Goal: Task Accomplishment & Management: Use online tool/utility

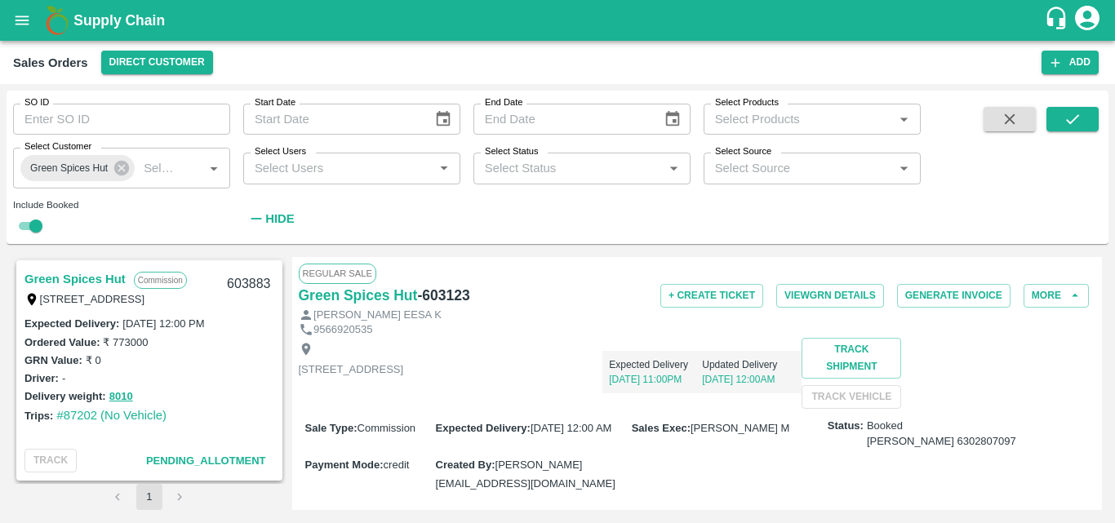
scroll to position [216, 0]
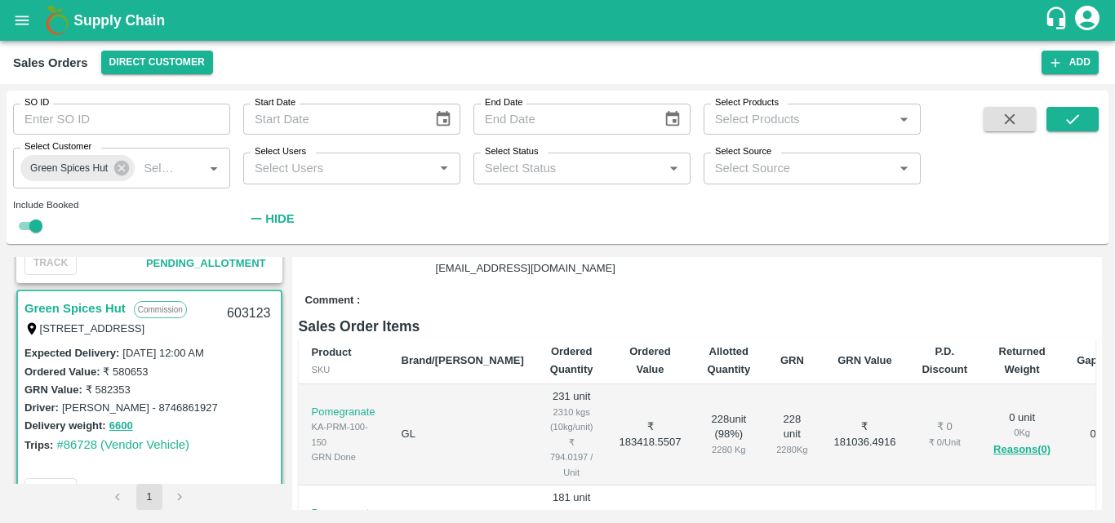
click at [100, 314] on link "Green Spices Hut" at bounding box center [74, 308] width 101 height 21
click at [105, 312] on link "Green Spices Hut" at bounding box center [74, 308] width 101 height 21
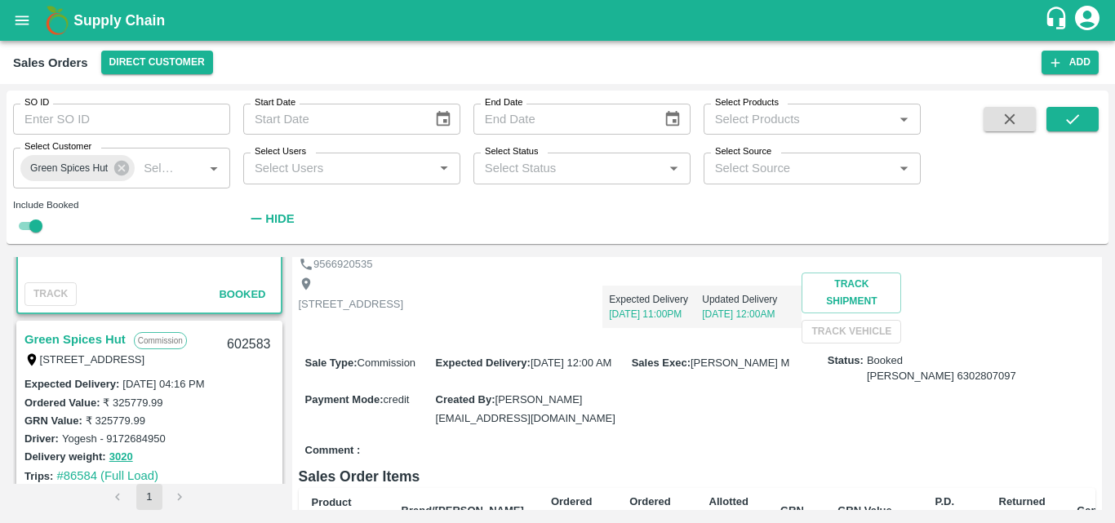
scroll to position [1302, 0]
click at [112, 336] on link "Green Spices Hut" at bounding box center [74, 338] width 101 height 21
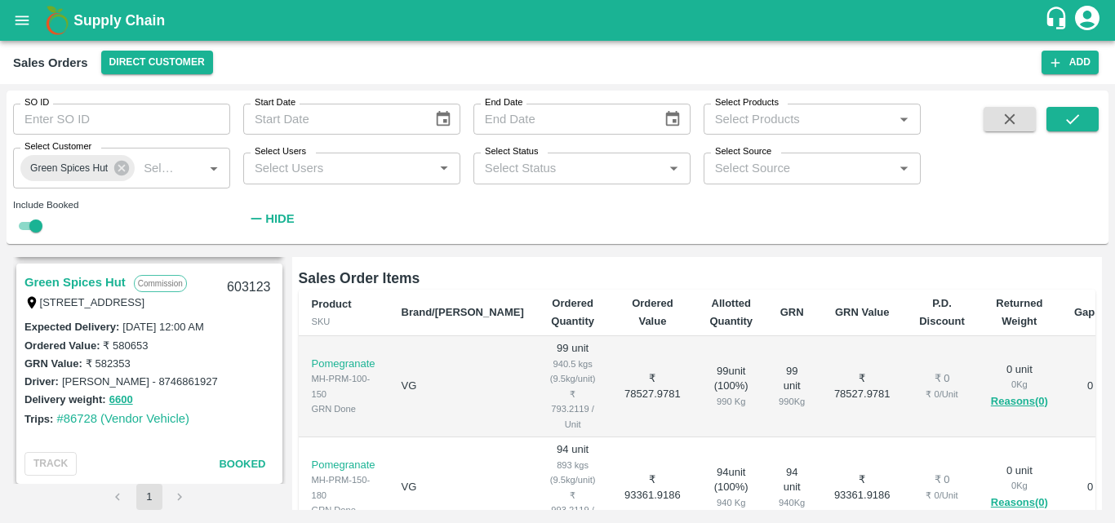
scroll to position [1131, 0]
click at [102, 283] on link "Green Spices Hut" at bounding box center [74, 283] width 101 height 21
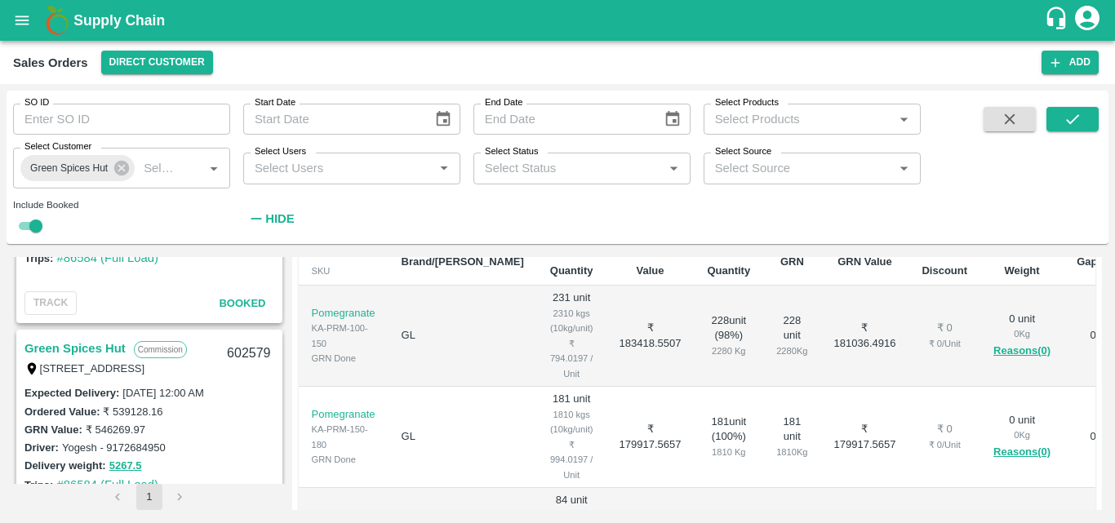
scroll to position [1533, 0]
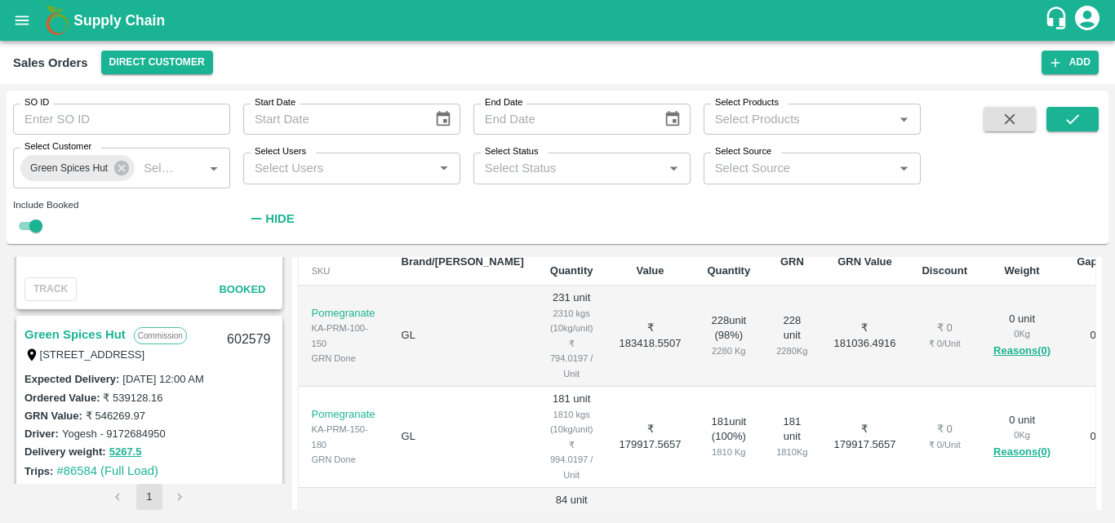
click at [105, 327] on link "Green Spices Hut" at bounding box center [74, 334] width 101 height 21
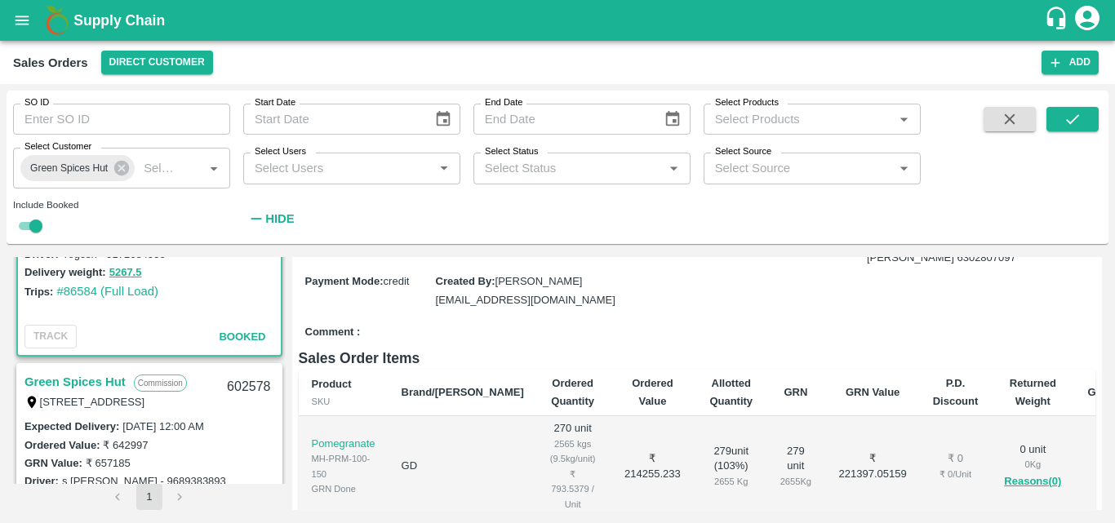
scroll to position [1714, 0]
click at [78, 377] on link "Green Spices Hut" at bounding box center [74, 381] width 101 height 21
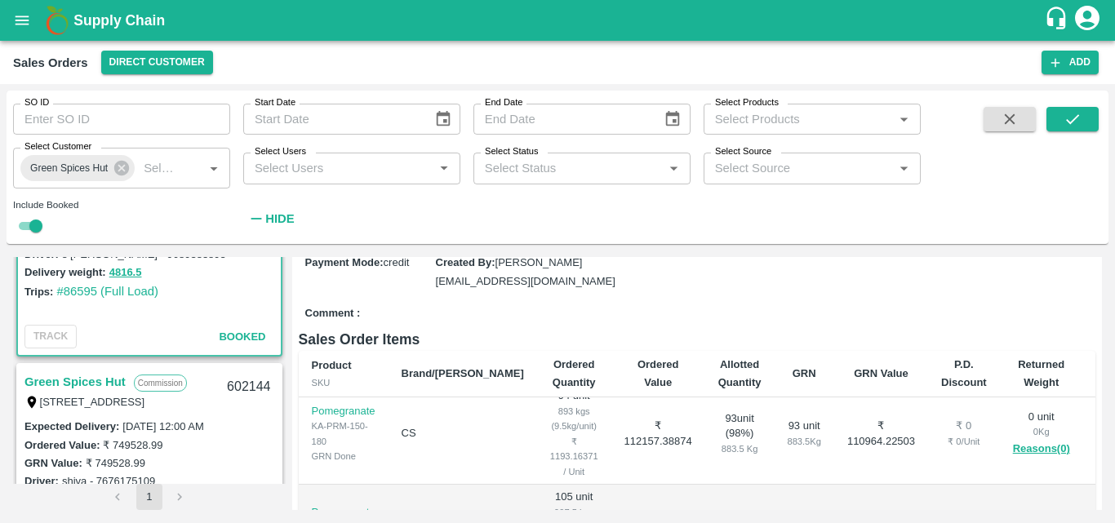
scroll to position [1942, 0]
click at [100, 372] on link "Green Spices Hut" at bounding box center [74, 380] width 101 height 21
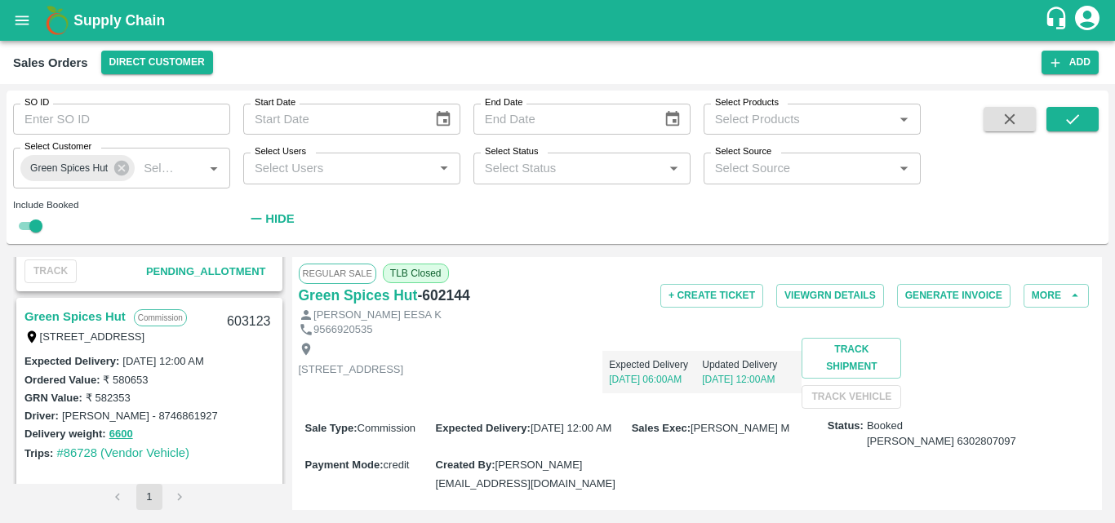
scroll to position [1099, 0]
click at [98, 307] on link "Green Spices Hut" at bounding box center [74, 315] width 101 height 21
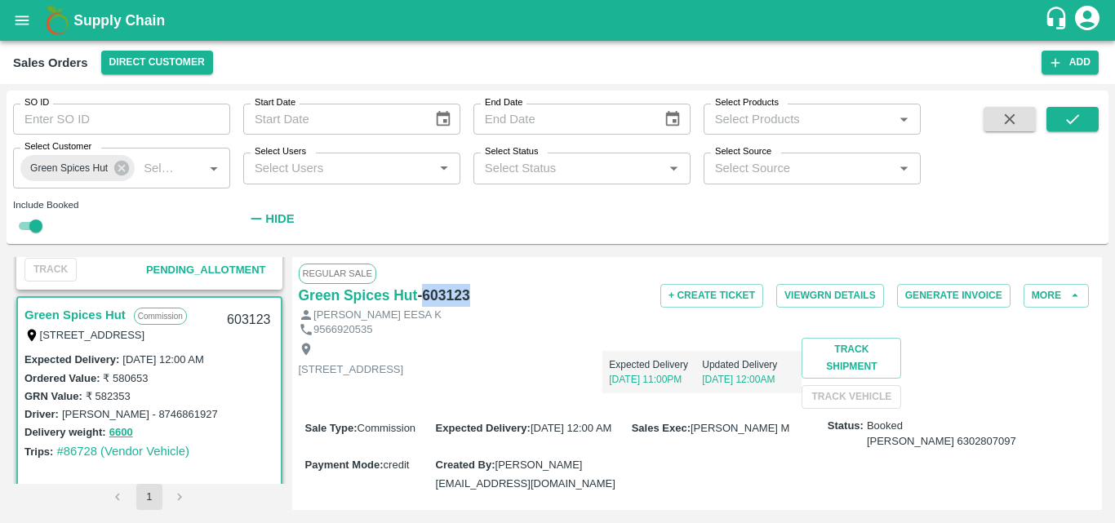
drag, startPoint x: 475, startPoint y: 290, endPoint x: 425, endPoint y: 302, distance: 52.1
click at [425, 302] on div "Green Spices Hut - 603123" at bounding box center [431, 295] width 265 height 23
copy h6 "603123"
click at [947, 293] on button "Generate Invoice" at bounding box center [953, 296] width 113 height 24
click at [558, 326] on div "9566920535" at bounding box center [698, 331] width 798 height 16
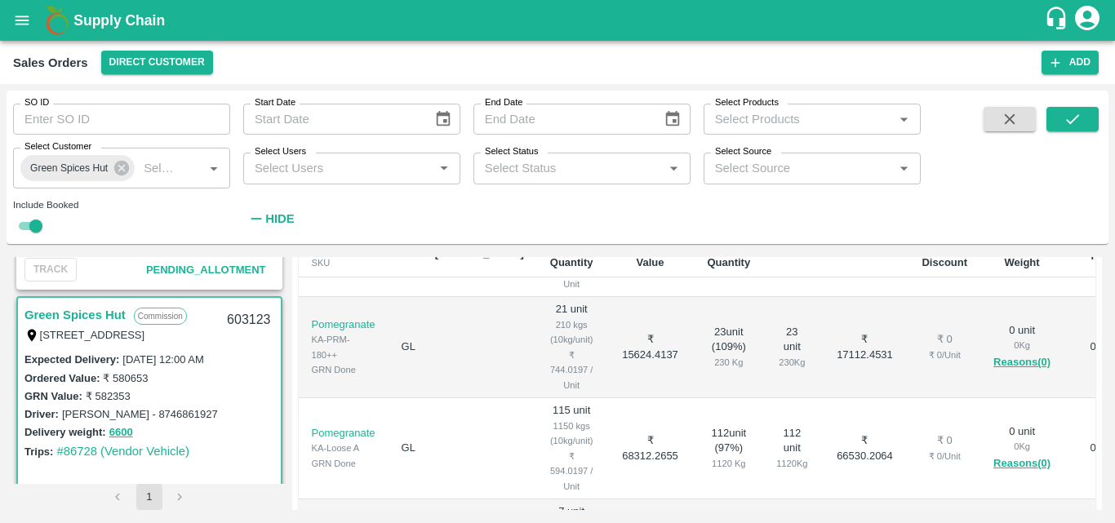
scroll to position [603, 0]
